Goal: Information Seeking & Learning: Learn about a topic

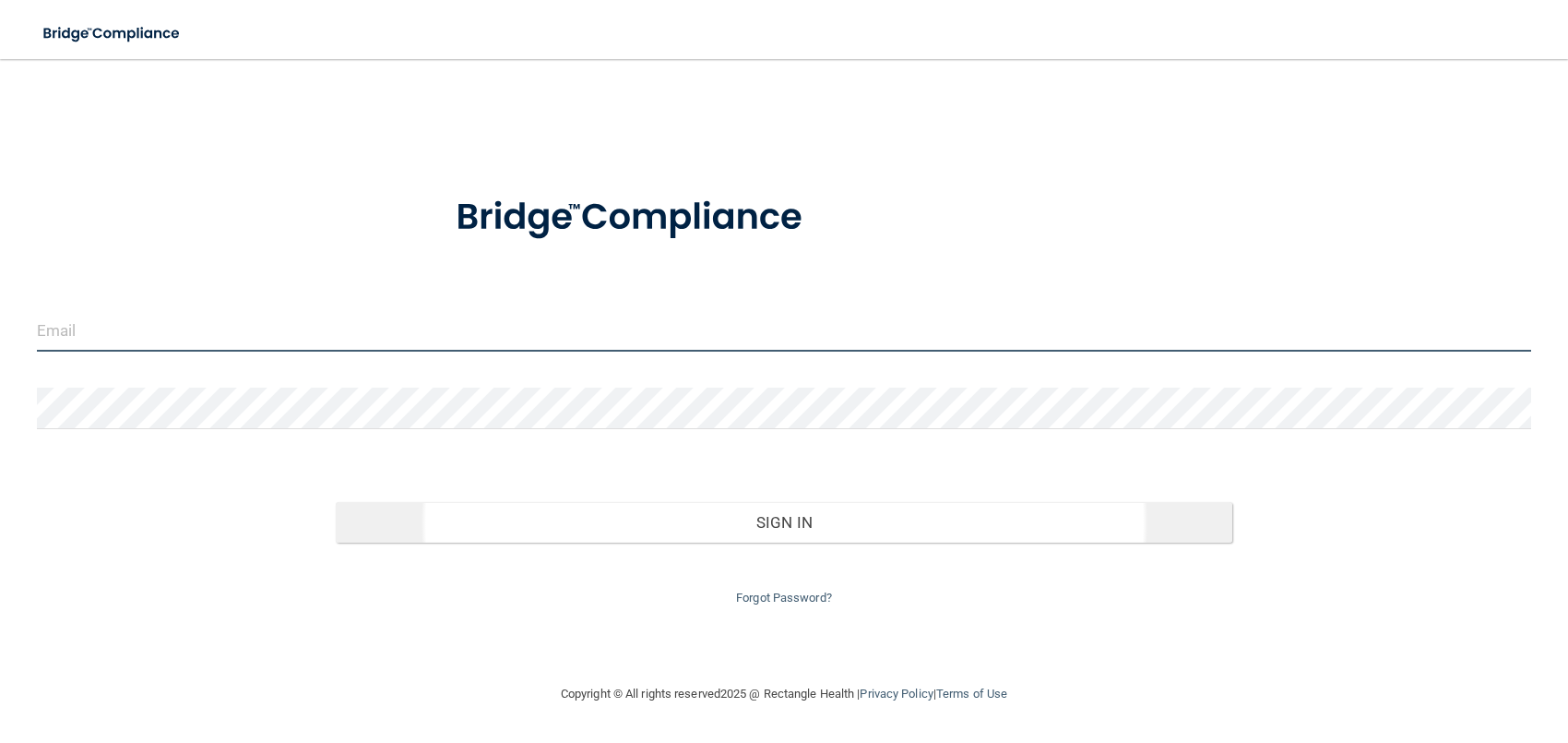
type input "[EMAIL_ADDRESS][DOMAIN_NAME]"
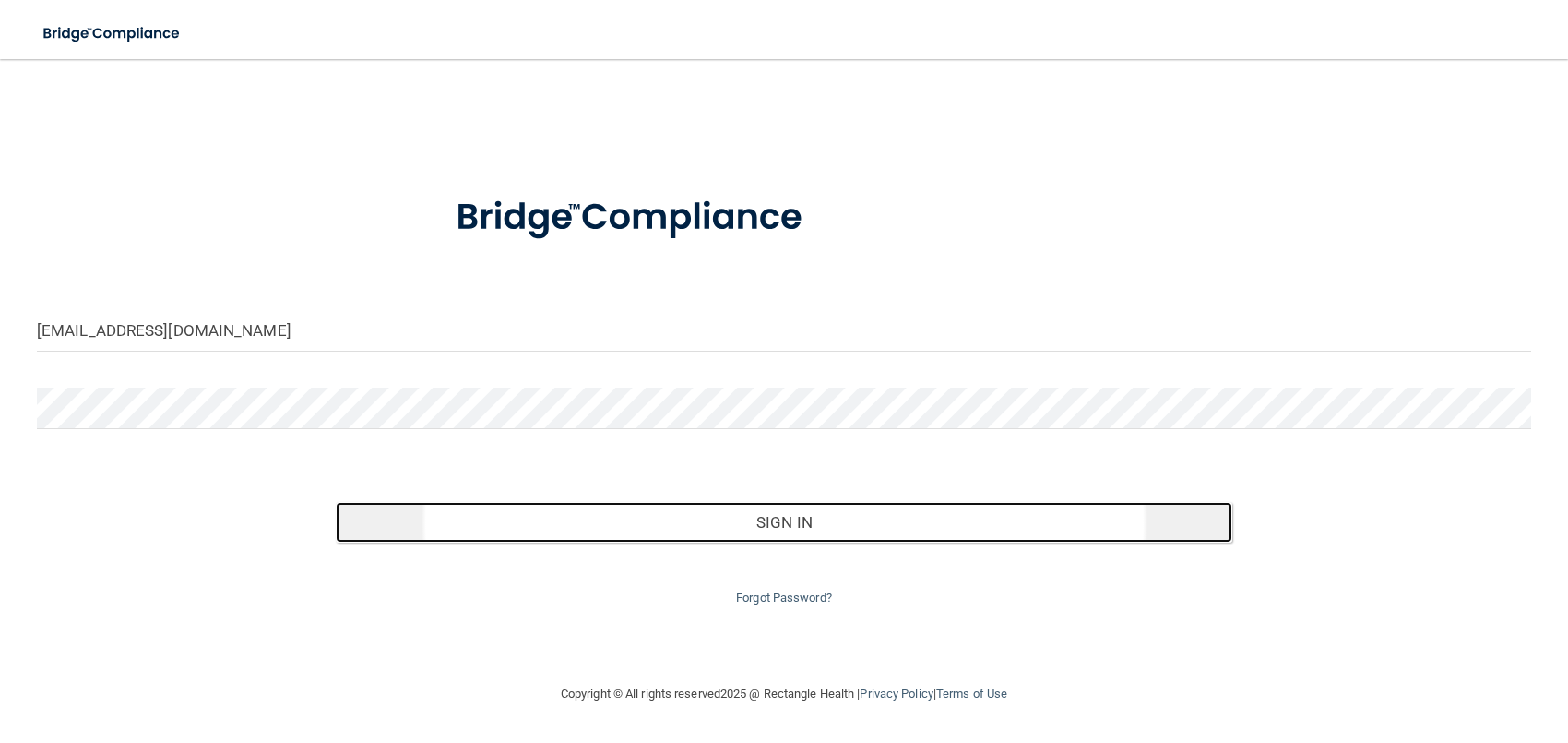
click at [791, 522] on button "Sign In" at bounding box center [784, 522] width 897 height 40
click at [791, 522] on form "info@manchestersmiles.com Invalid email/password. You don't have permission to …" at bounding box center [784, 390] width 1495 height 439
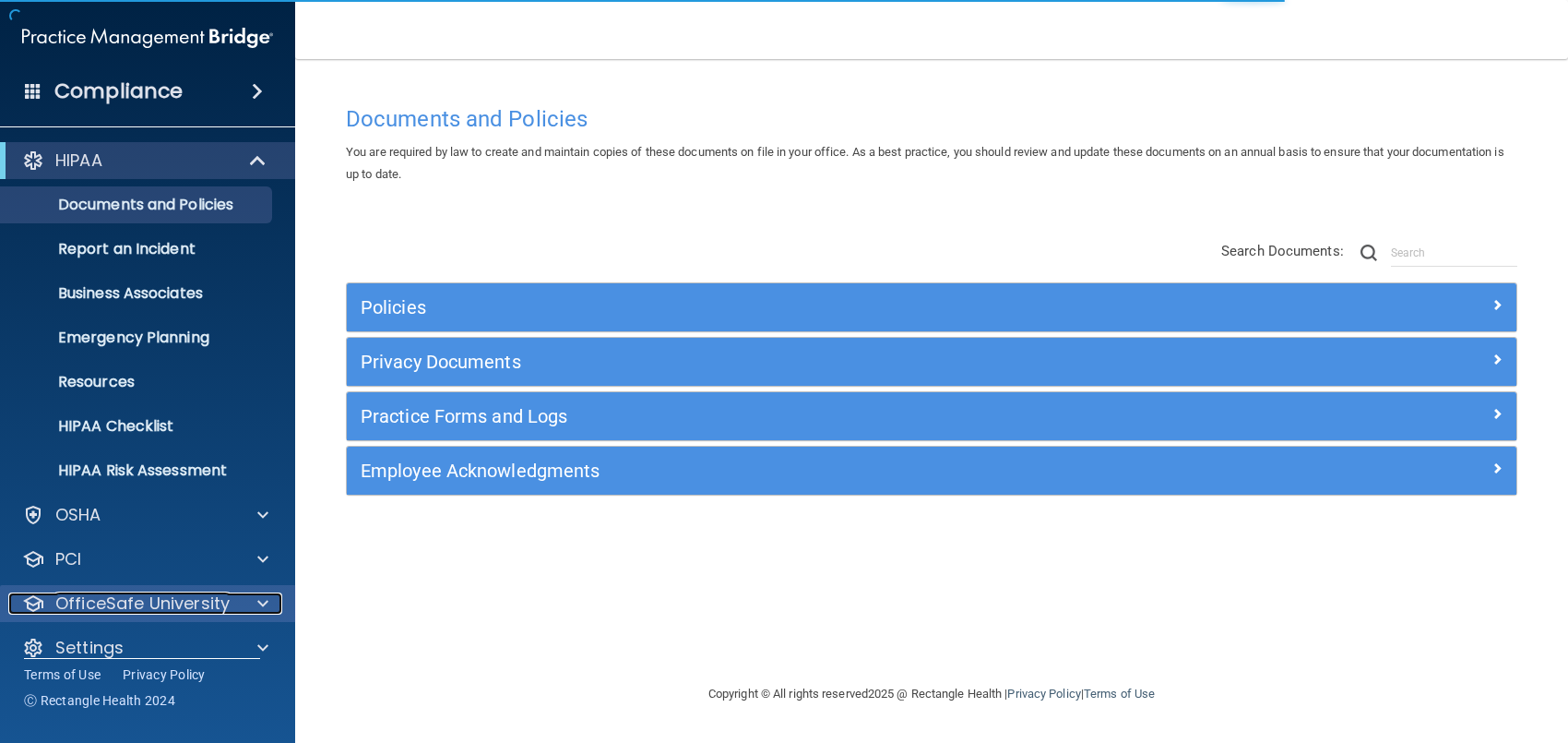
click at [194, 593] on p "OfficeSafe University" at bounding box center [142, 604] width 175 height 22
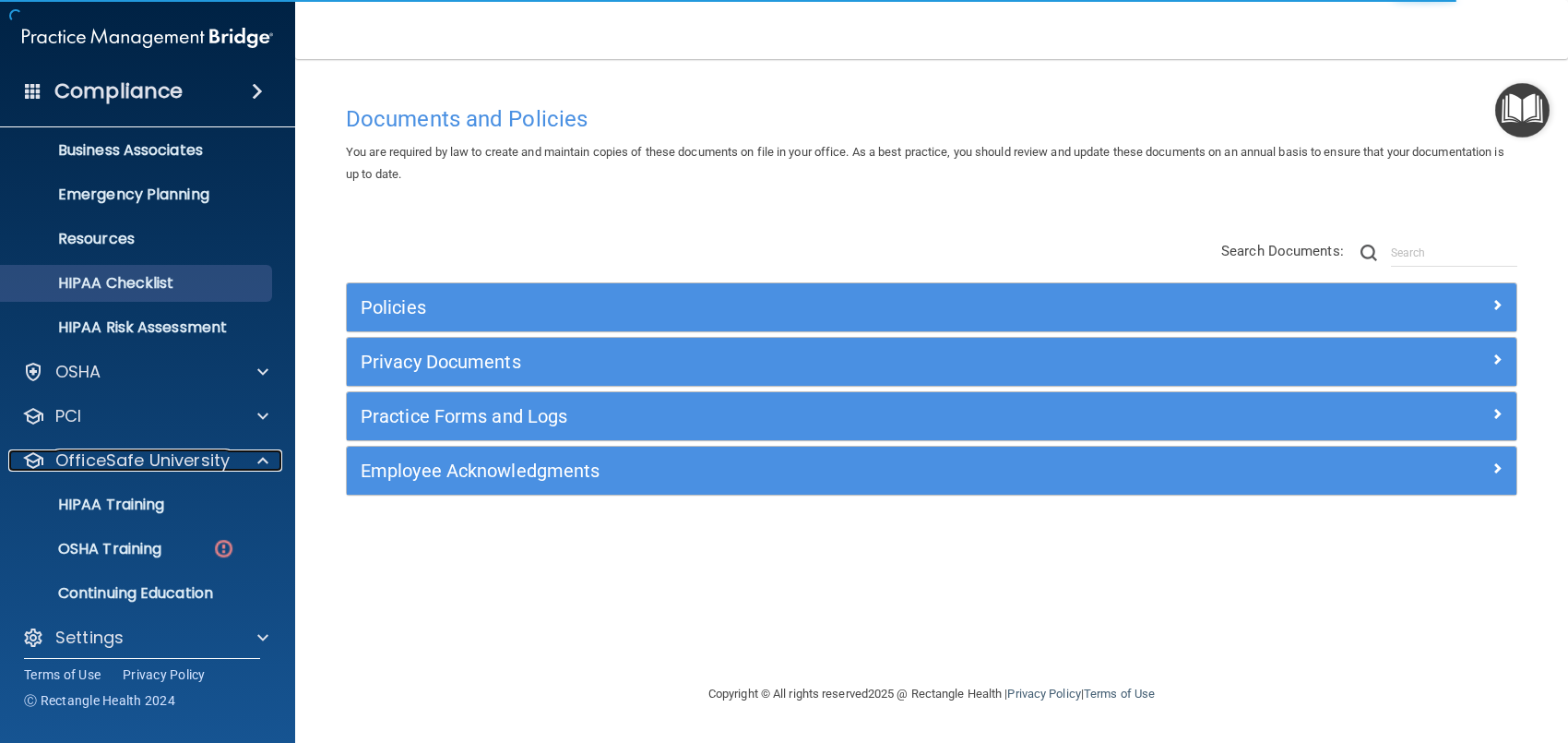
scroll to position [155, 0]
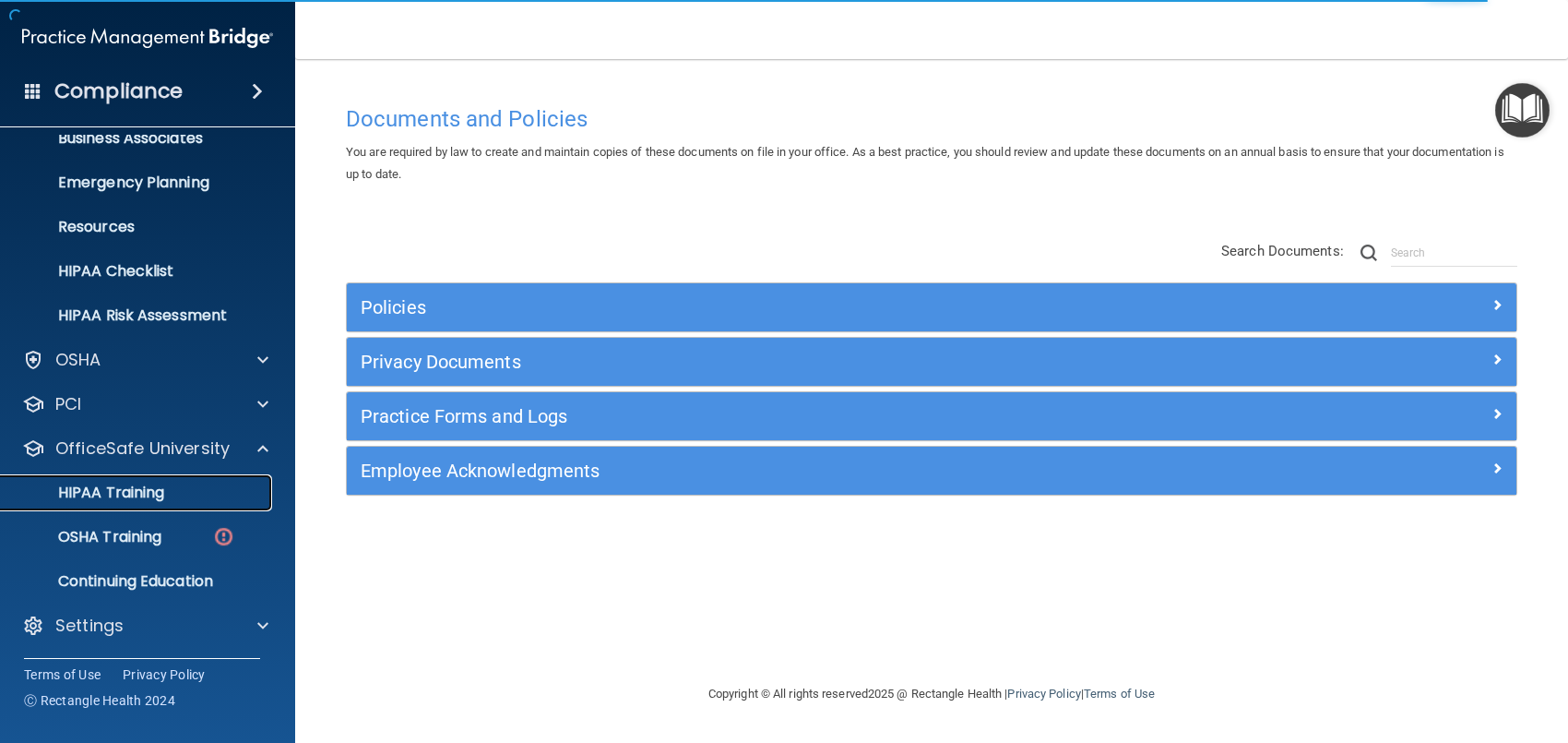
click at [155, 489] on p "HIPAA Training" at bounding box center [88, 493] width 152 height 19
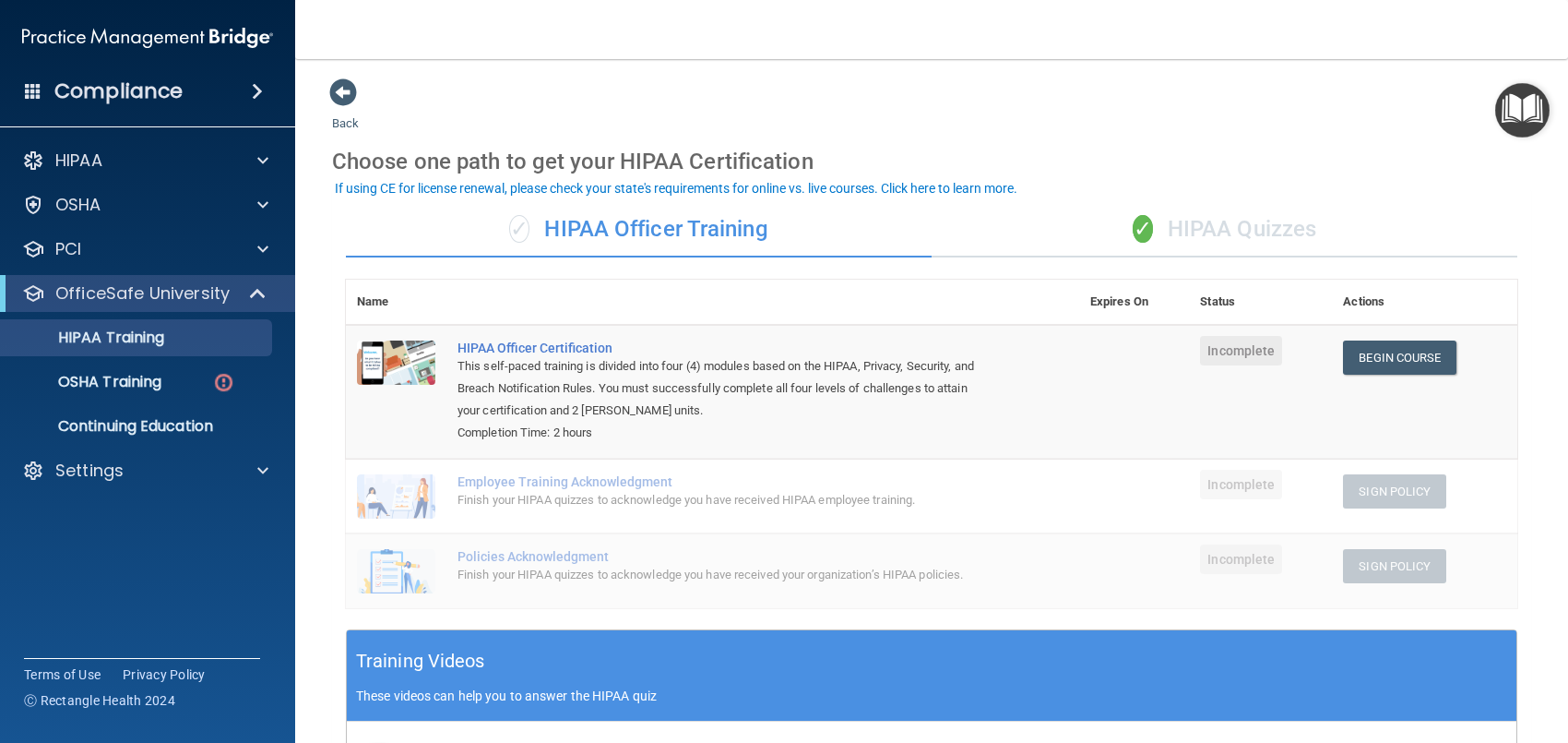
click at [1205, 228] on div "✓ HIPAA Quizzes" at bounding box center [1224, 229] width 586 height 55
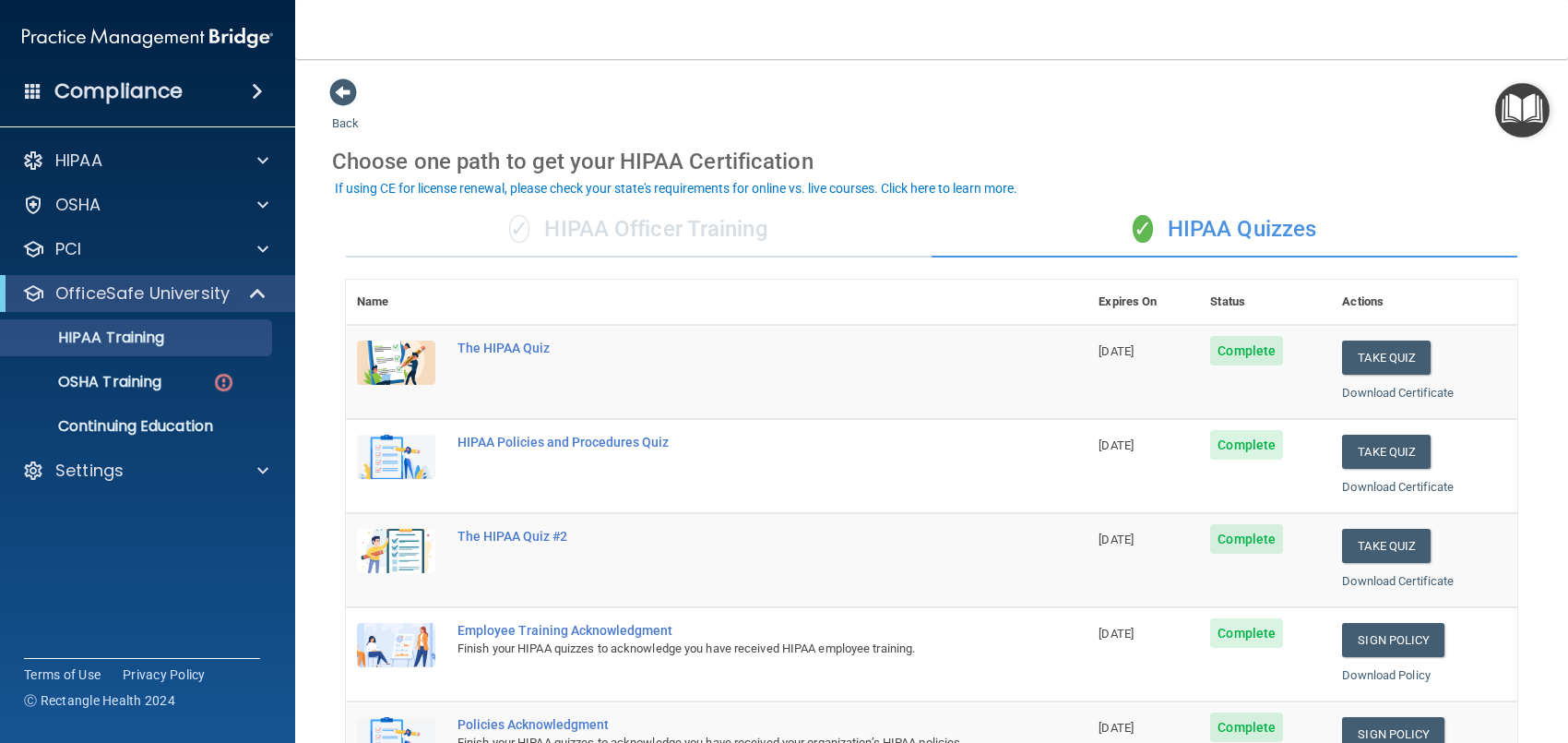
click at [671, 237] on div "✓ HIPAA Officer Training" at bounding box center [638, 229] width 586 height 55
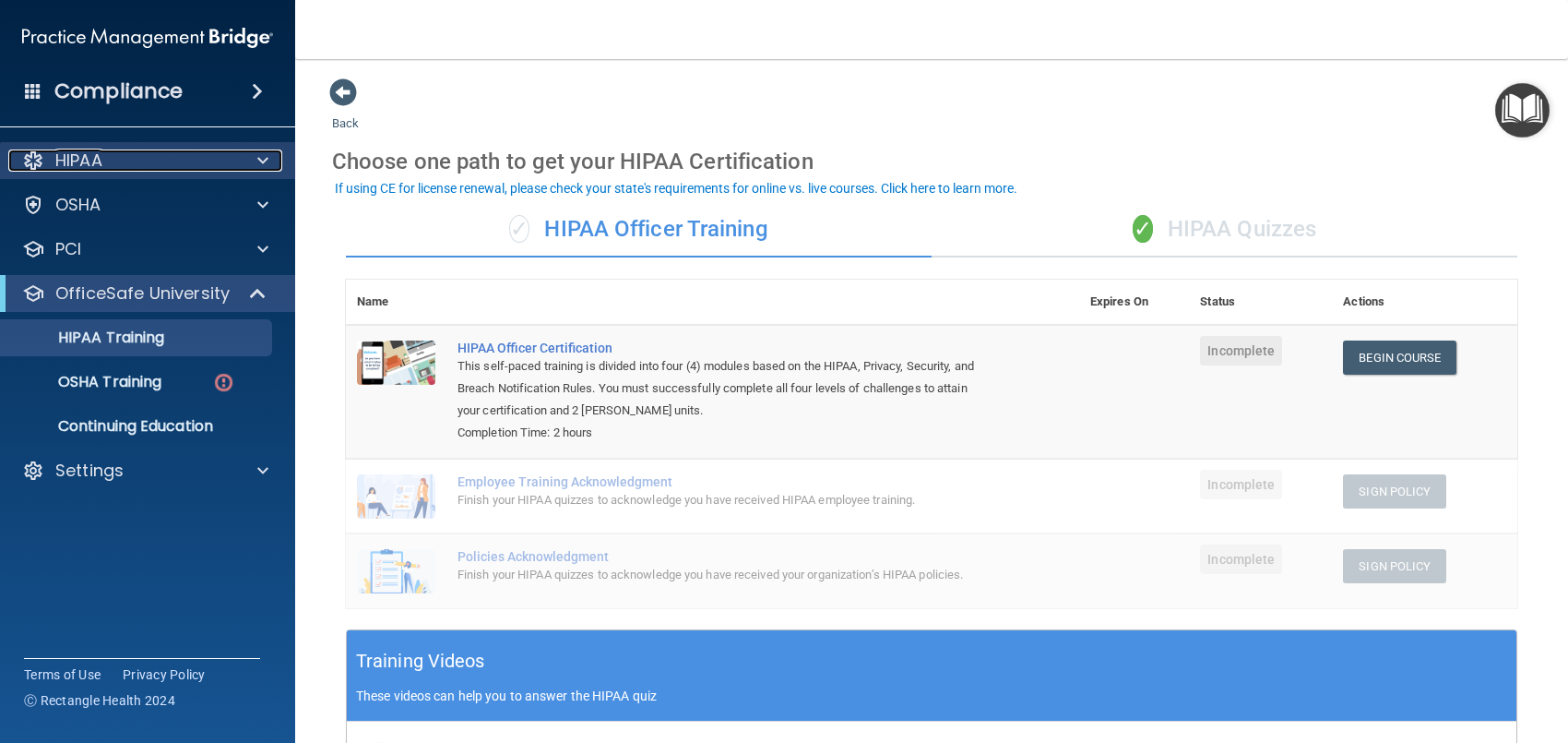
click at [116, 153] on div "HIPAA" at bounding box center [122, 161] width 229 height 22
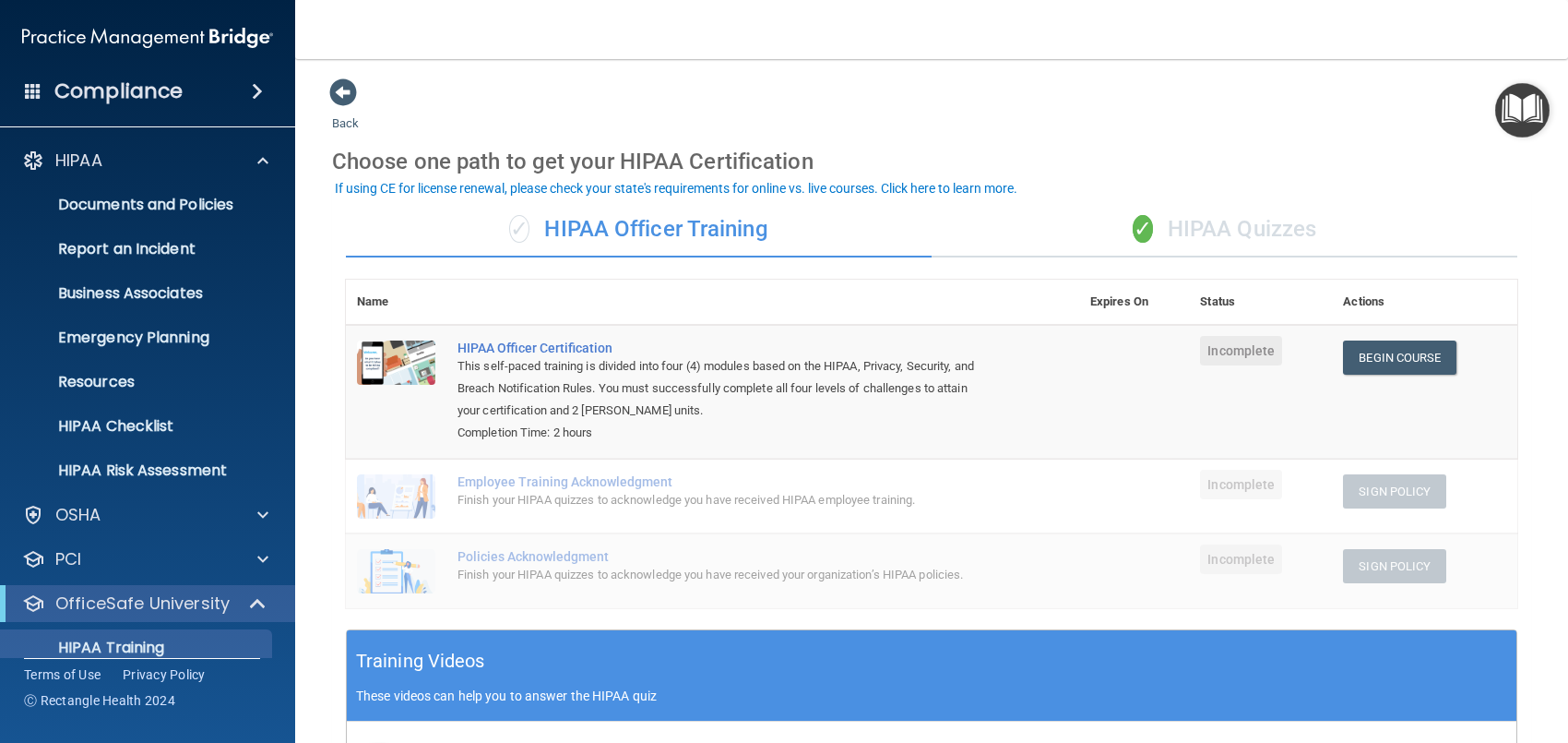
click at [93, 88] on h4 "Compliance" at bounding box center [118, 92] width 128 height 26
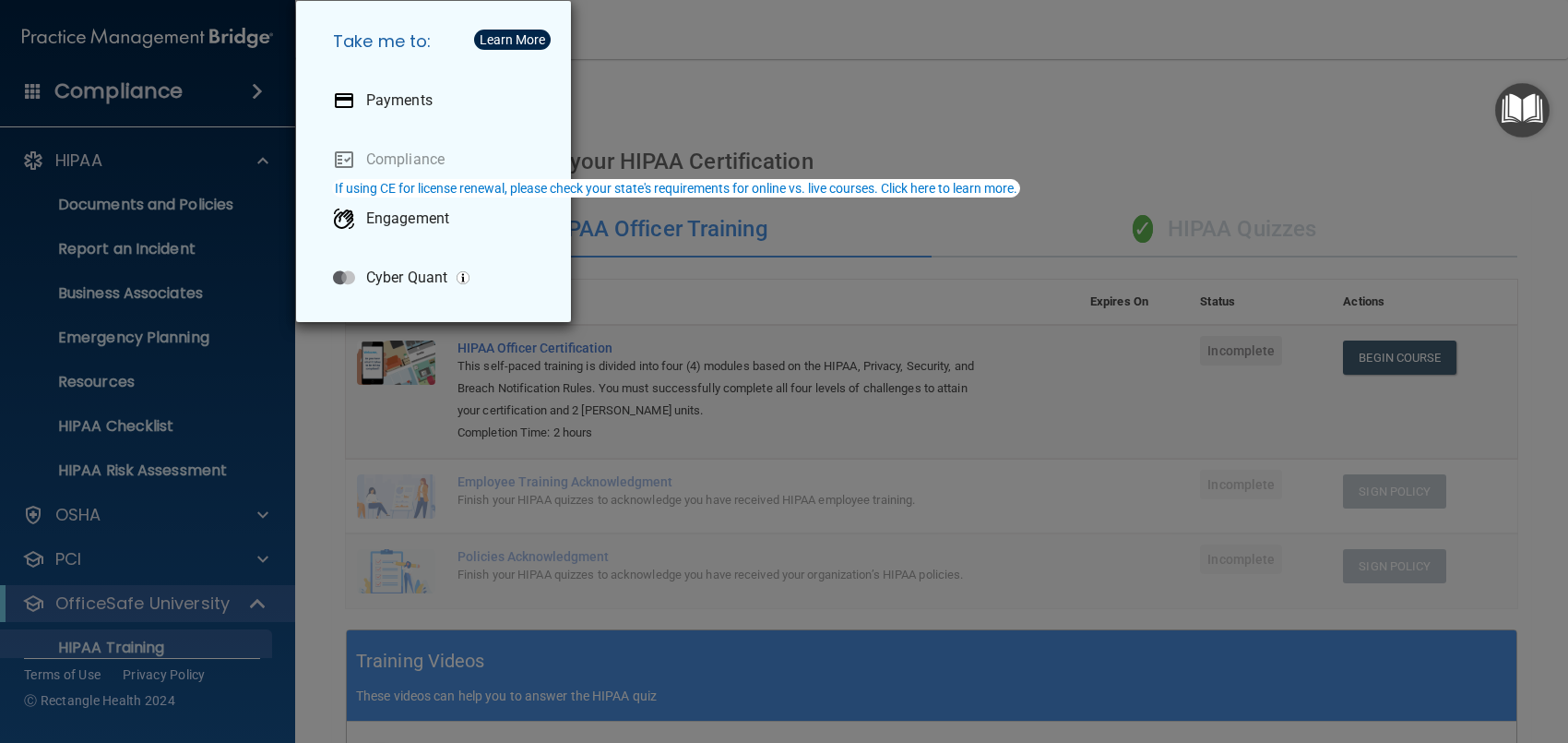
click at [1026, 66] on div "Take me to: Payments Compliance Engagement Cyber Quant" at bounding box center [784, 371] width 1568 height 743
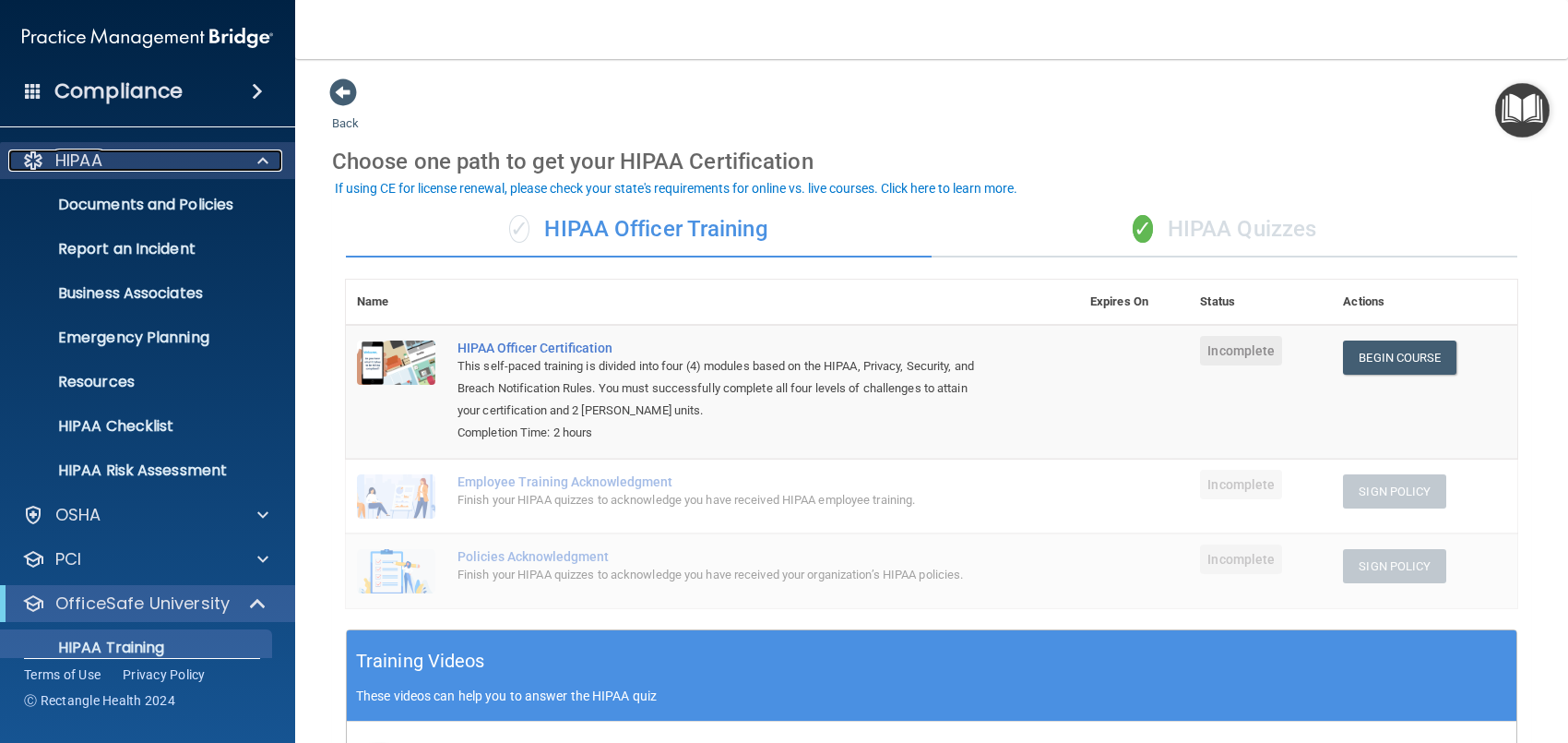
click at [264, 155] on span at bounding box center [263, 161] width 11 height 22
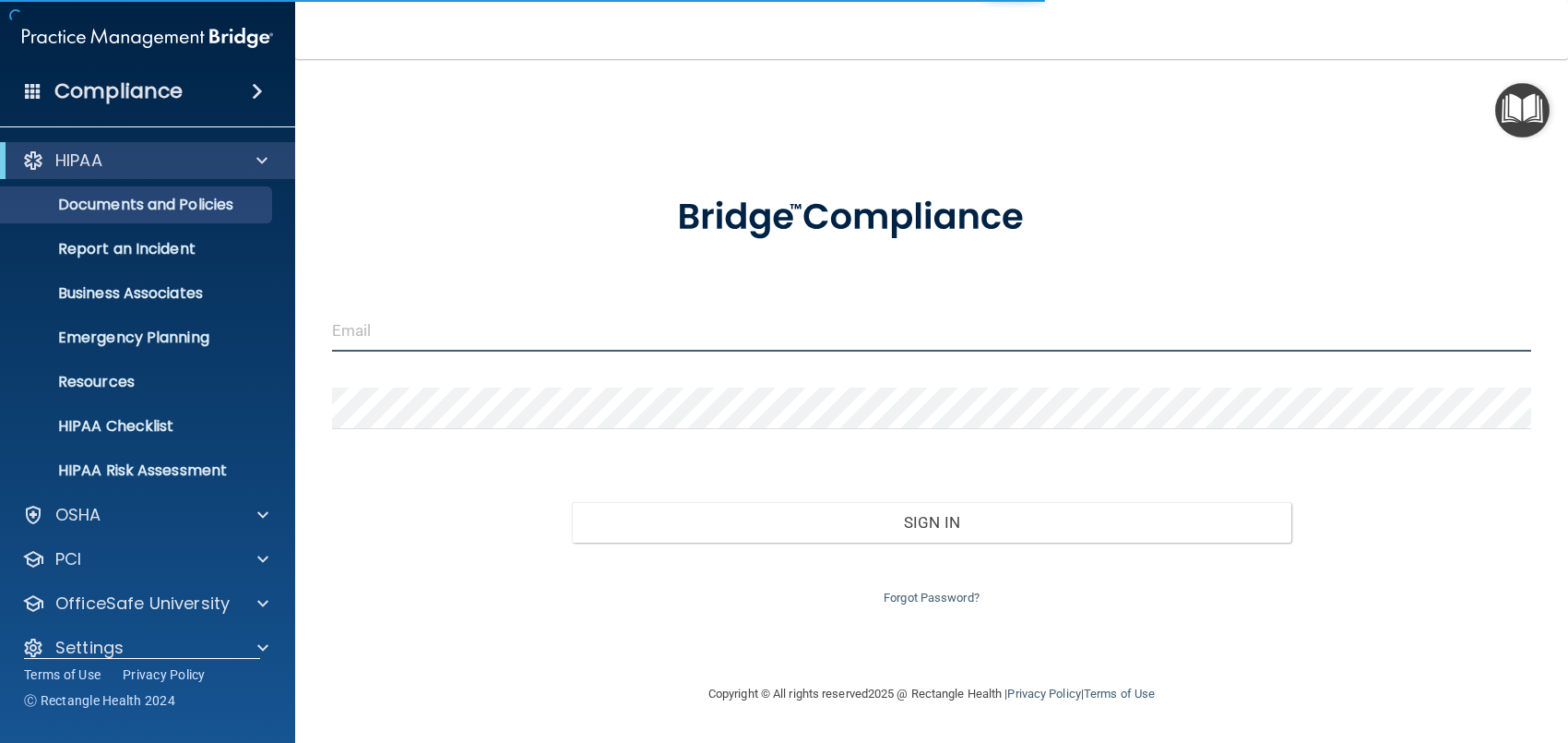
type input "[EMAIL_ADDRESS][DOMAIN_NAME]"
